Goal: Check status: Check status

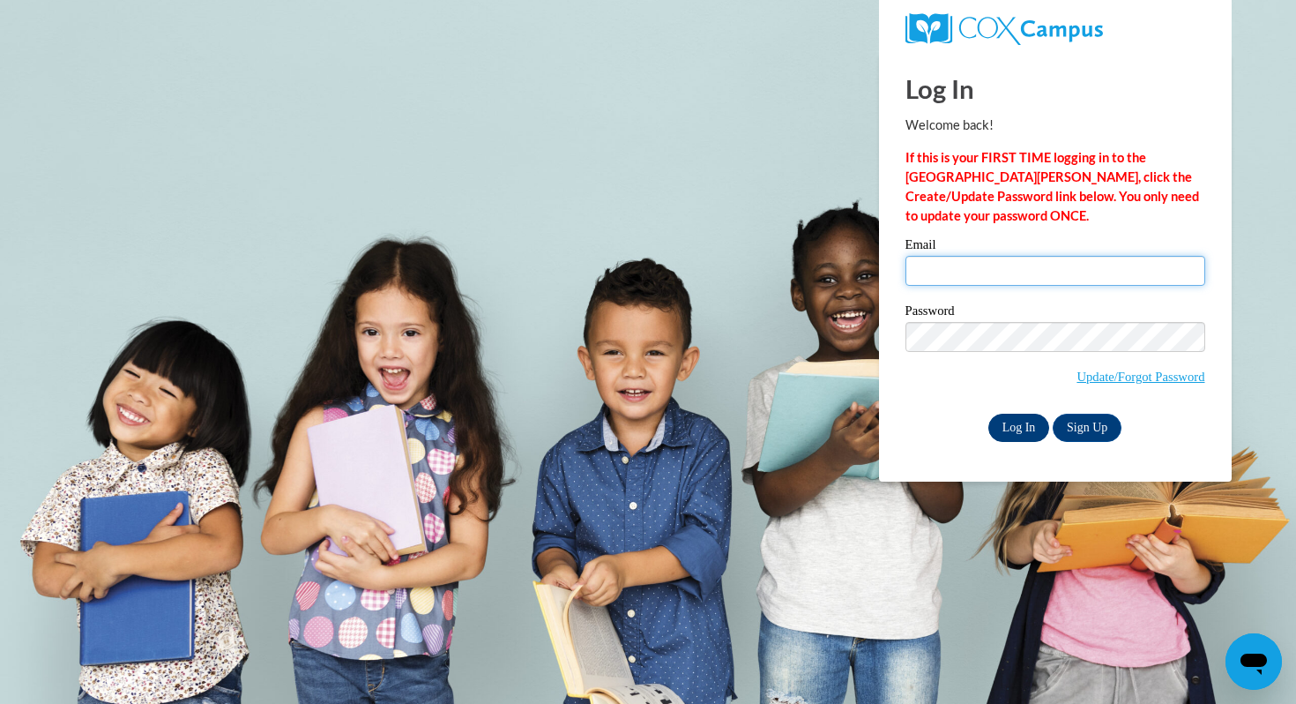
type input "twrolstad@mtsd.k12.wi.us"
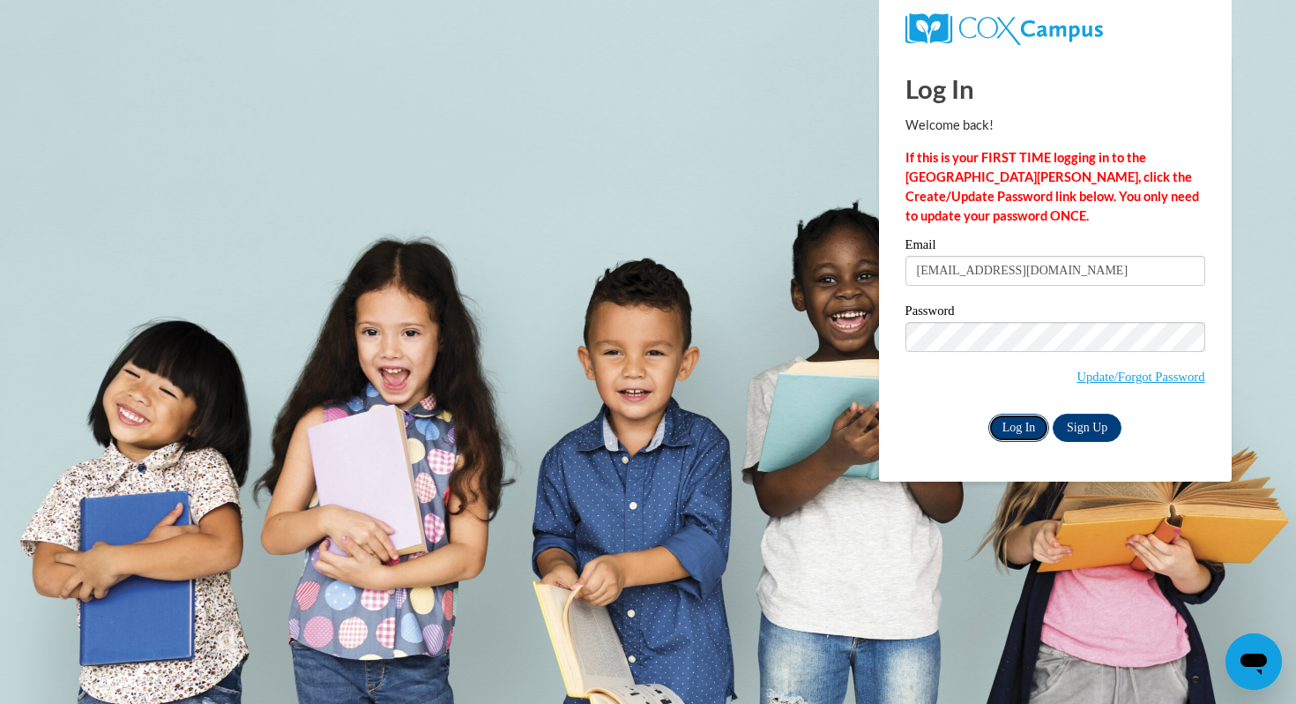
click at [1014, 436] on input "Log In" at bounding box center [1020, 428] width 62 height 28
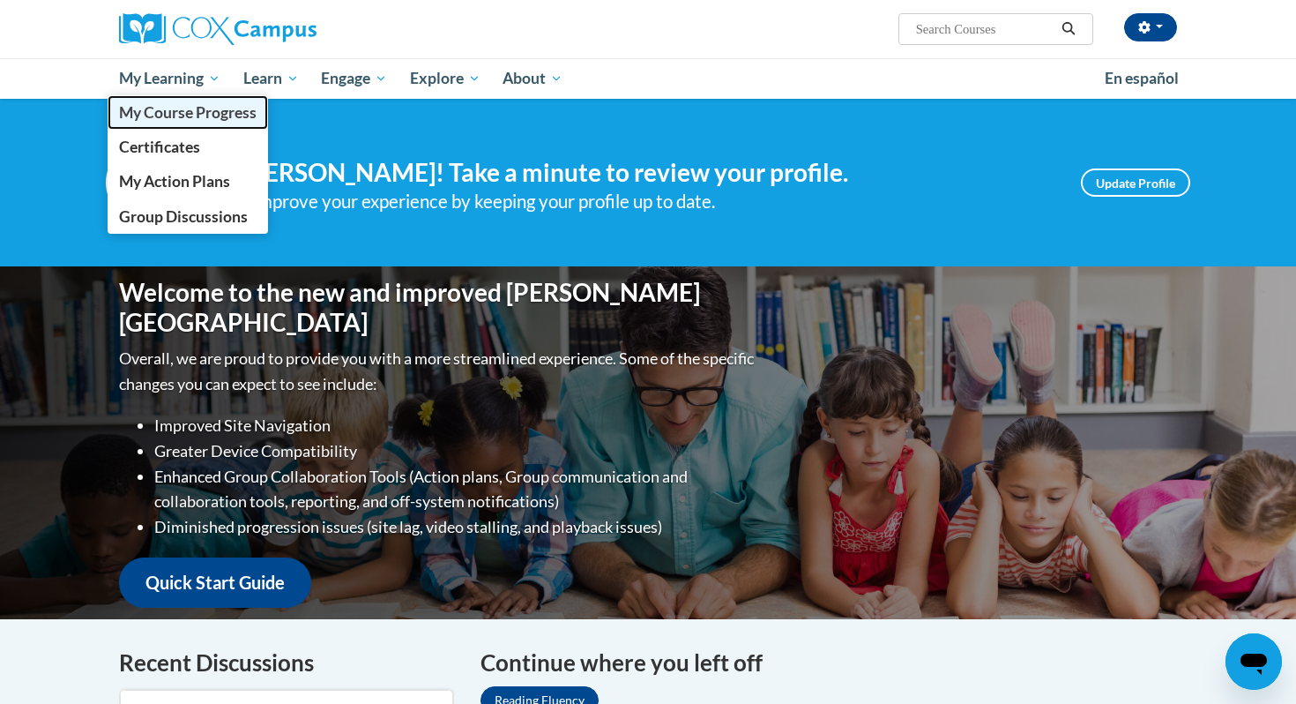
click at [183, 101] on link "My Course Progress" at bounding box center [188, 112] width 161 height 34
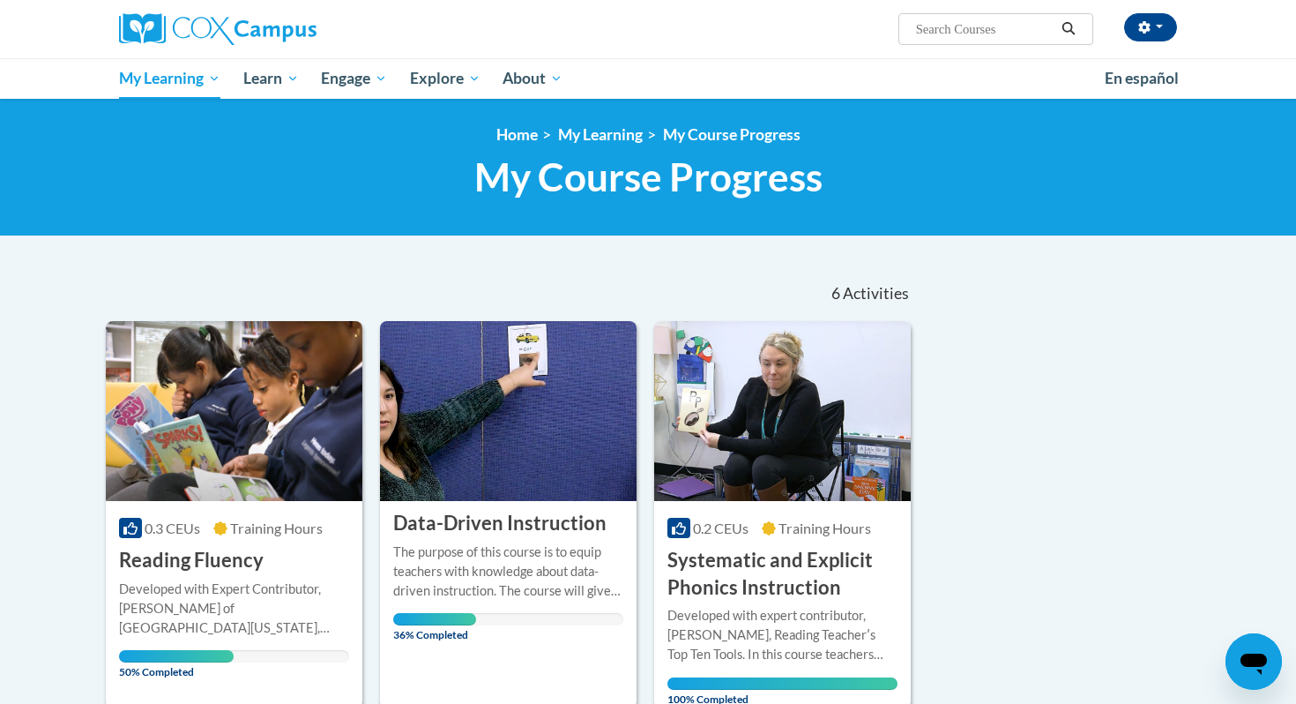
scroll to position [286, 0]
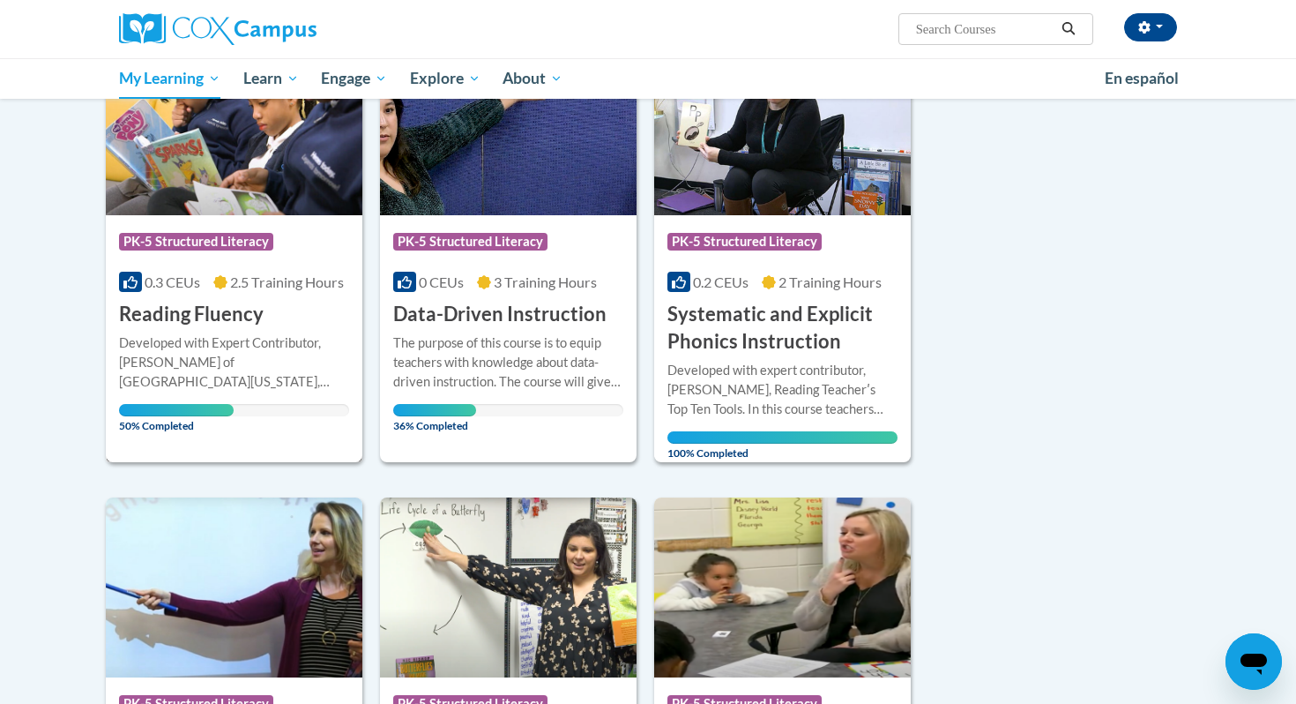
click at [257, 200] on img at bounding box center [234, 125] width 257 height 180
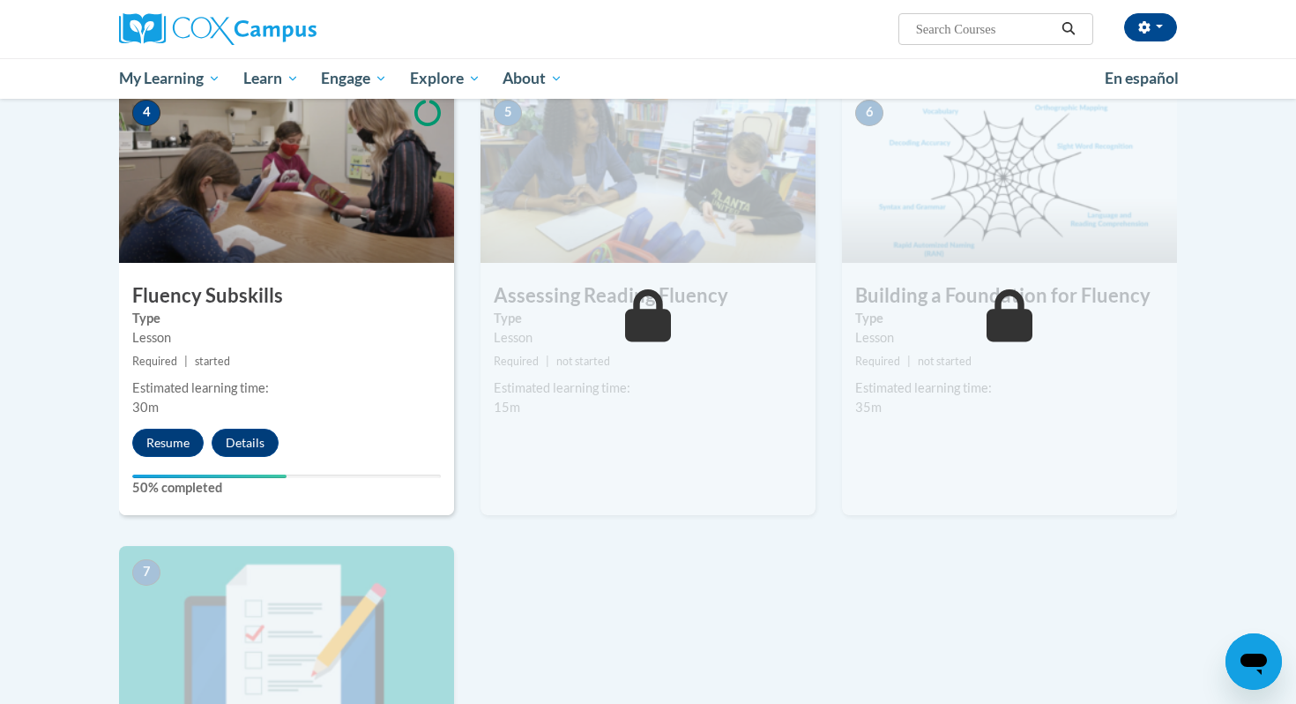
scroll to position [823, 0]
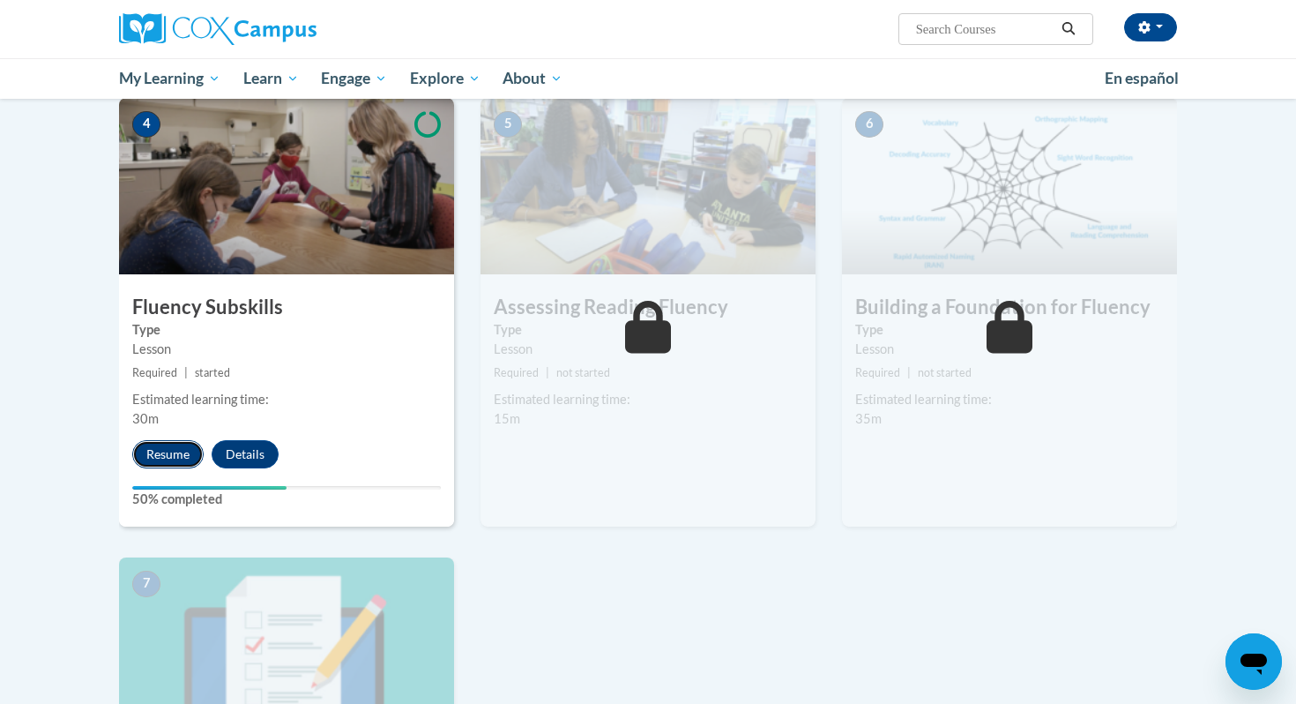
click at [179, 457] on button "Resume" at bounding box center [167, 454] width 71 height 28
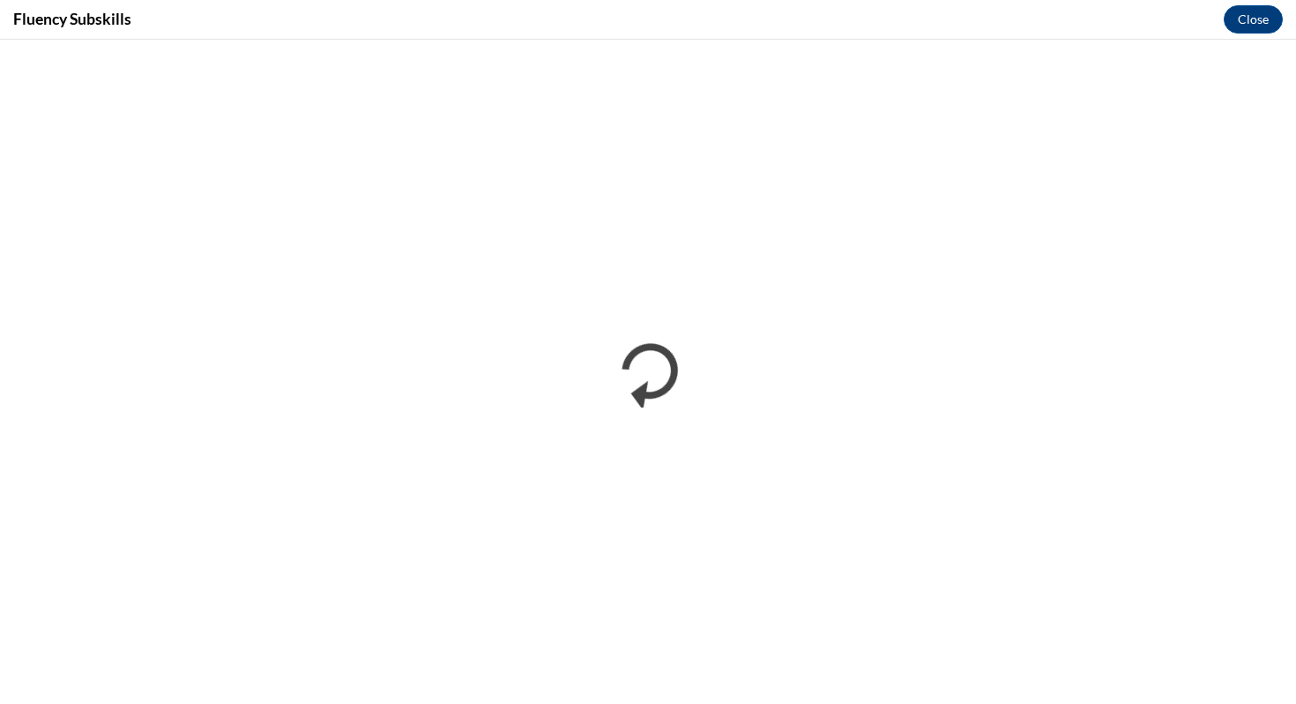
scroll to position [0, 0]
